Goal: Find specific page/section: Find specific page/section

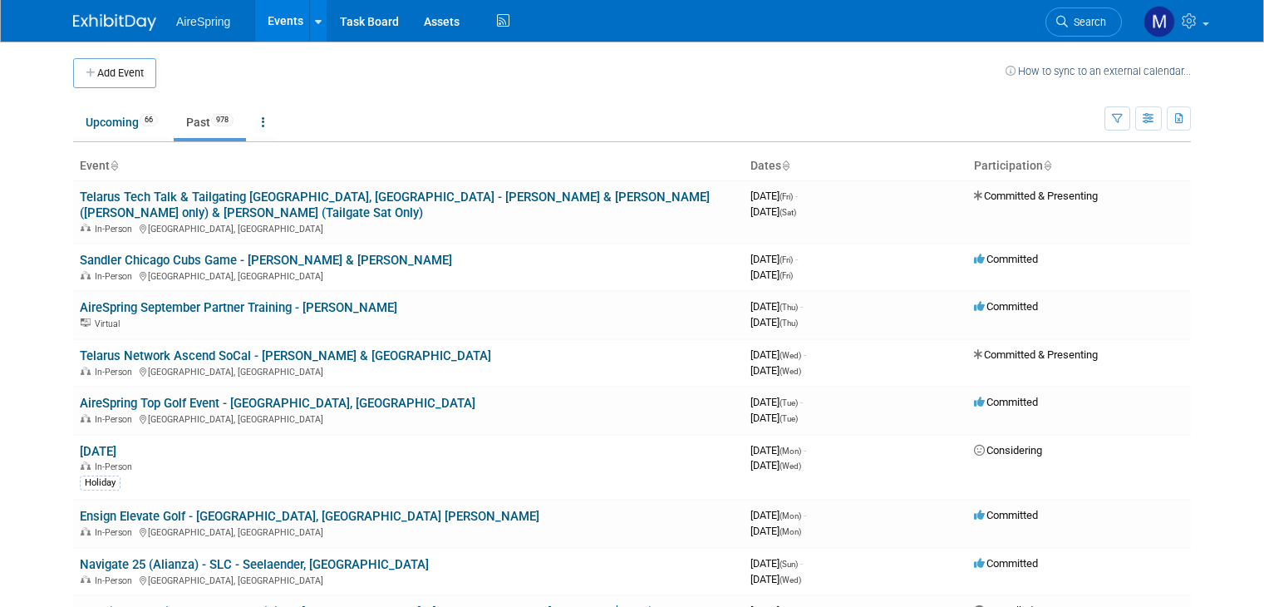
click at [111, 14] on img at bounding box center [114, 22] width 83 height 17
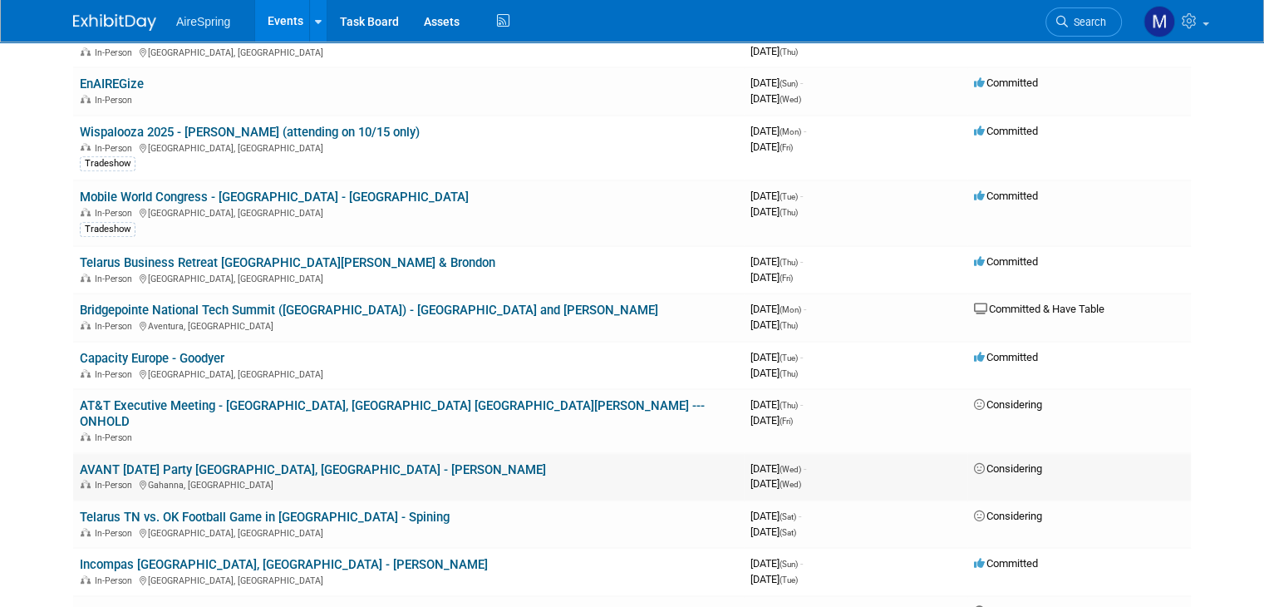
scroll to position [753, 0]
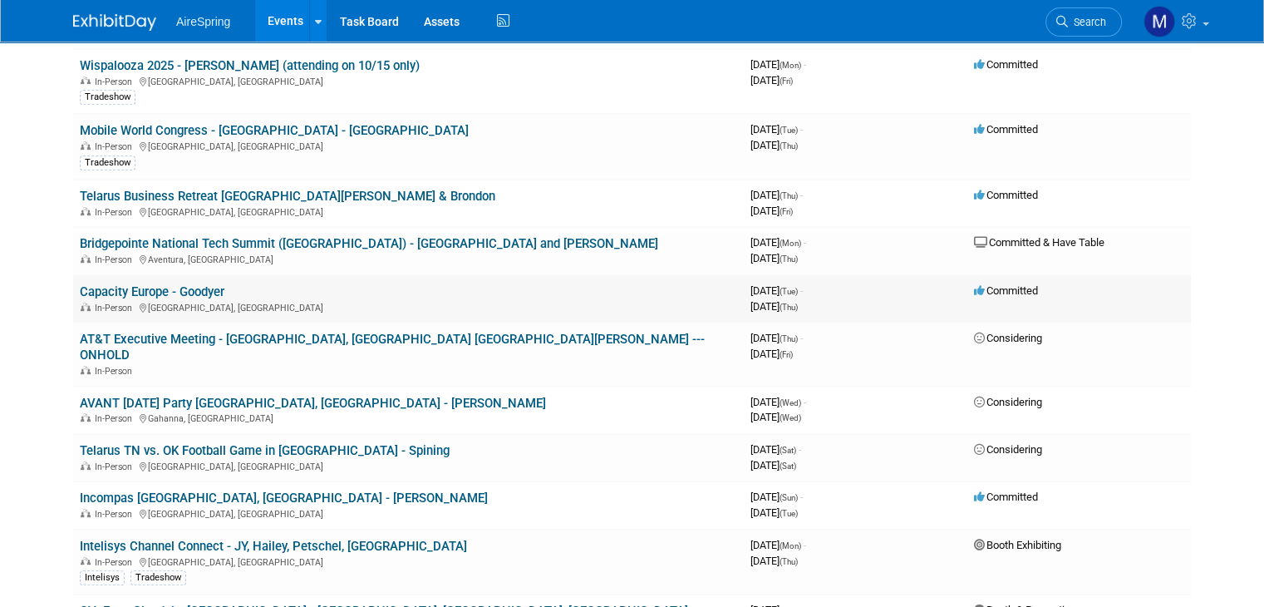
scroll to position [821, 0]
